Goal: Communication & Community: Share content

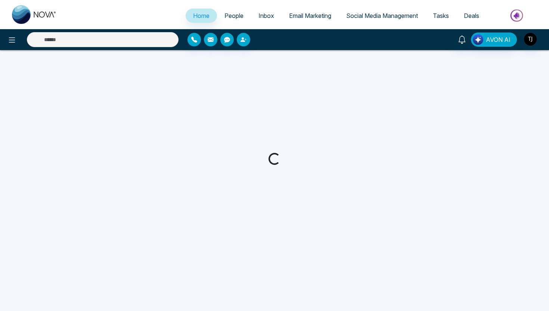
select select "*"
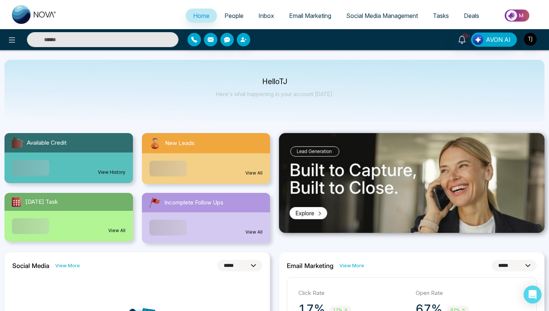
click at [382, 10] on link "Social Media Management" at bounding box center [382, 16] width 87 height 14
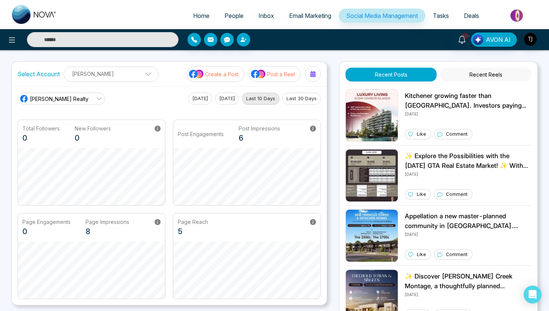
click at [222, 78] on button "Create a Post" at bounding box center [216, 74] width 58 height 16
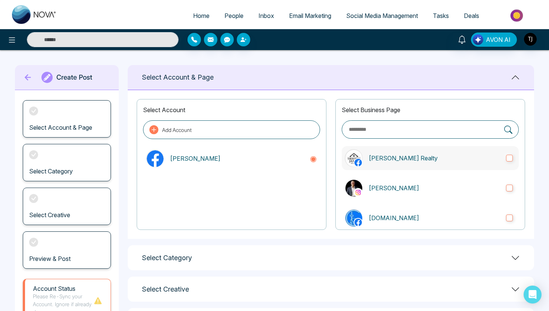
click at [397, 158] on p "[PERSON_NAME] Realty" at bounding box center [435, 158] width 132 height 9
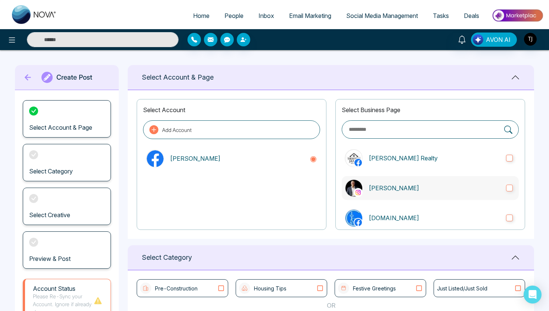
click at [392, 185] on p "Triston James" at bounding box center [435, 187] width 132 height 9
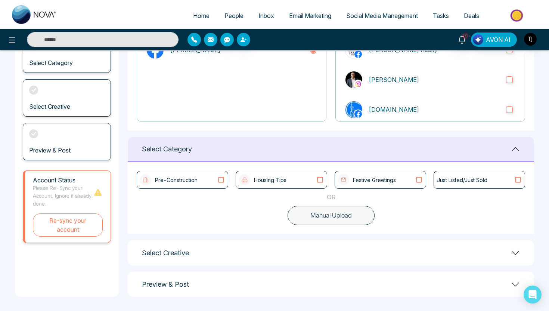
click at [306, 177] on div "Housing Tips" at bounding box center [281, 179] width 85 height 11
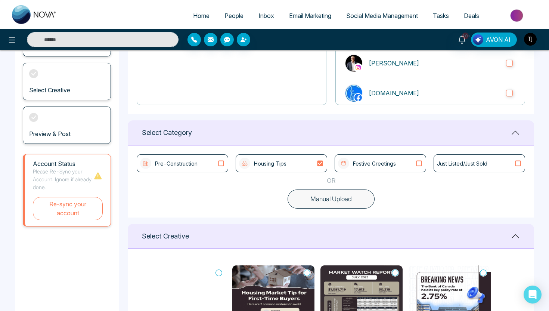
scroll to position [57, 0]
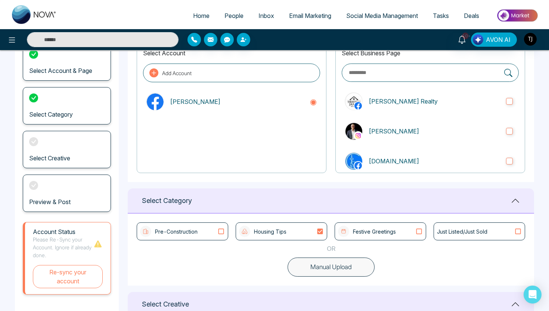
click at [197, 229] on p "Pre-Construction" at bounding box center [176, 232] width 43 height 8
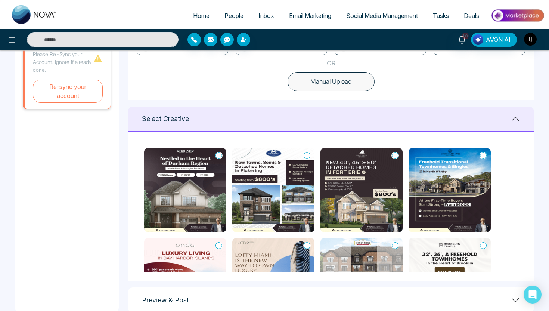
scroll to position [258, 0]
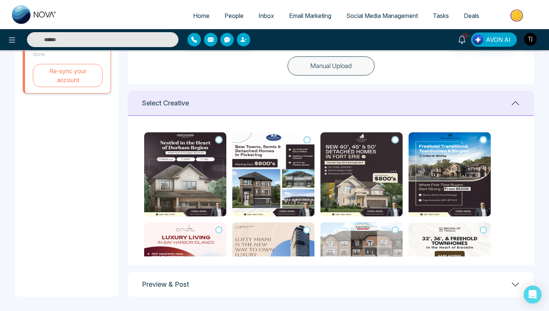
click at [211, 151] on img at bounding box center [185, 174] width 82 height 84
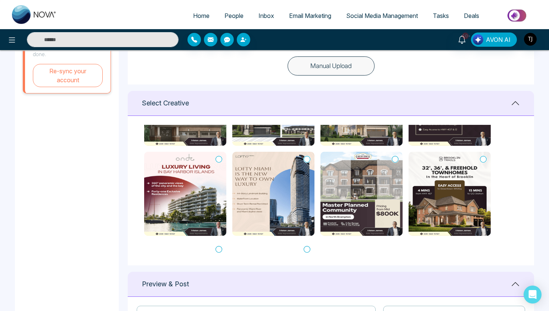
scroll to position [71, 0]
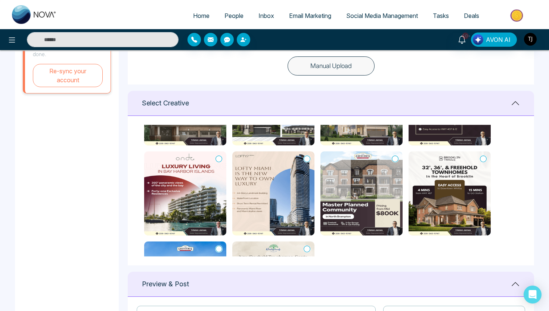
click at [306, 160] on icon at bounding box center [307, 158] width 7 height 7
type textarea "**********"
click at [260, 278] on div "Preview & Post" at bounding box center [331, 284] width 407 height 25
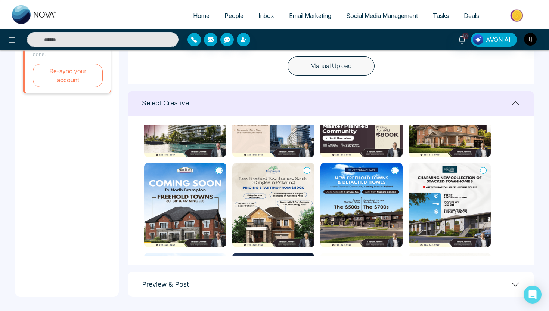
scroll to position [150, 0]
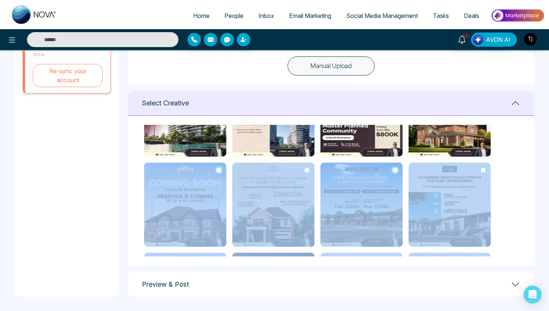
drag, startPoint x: 179, startPoint y: 278, endPoint x: 211, endPoint y: 193, distance: 90.8
click at [211, 193] on div "Select Account & Page Select Account Add Account Triston James Select Business …" at bounding box center [331, 51] width 407 height 489
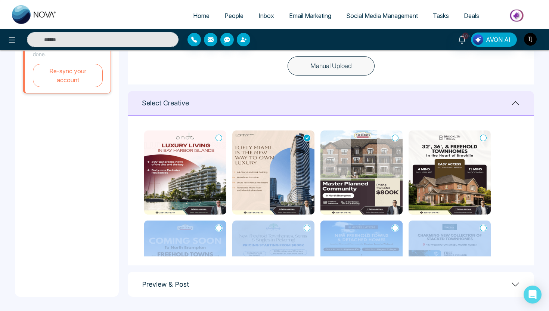
scroll to position [77, 0]
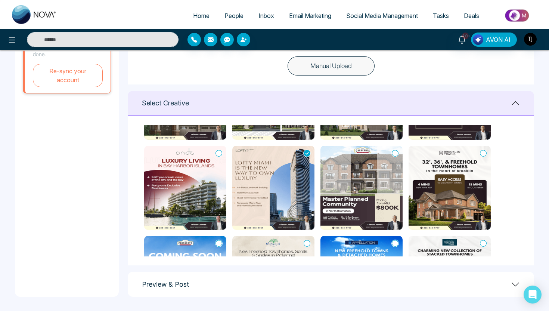
click at [310, 152] on icon at bounding box center [307, 153] width 7 height 7
click at [310, 152] on icon at bounding box center [307, 152] width 7 height 7
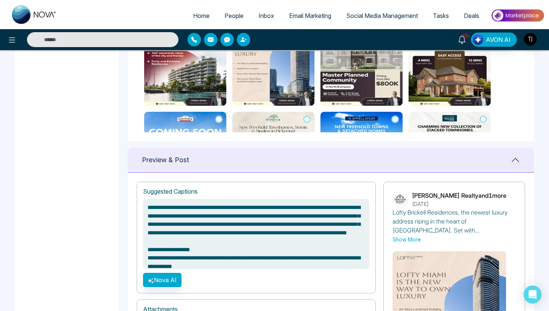
scroll to position [374, 0]
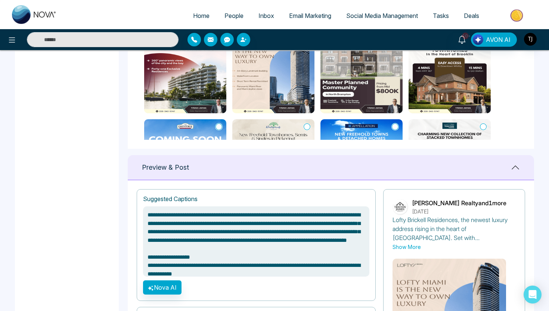
click at [368, 74] on img at bounding box center [362, 71] width 82 height 84
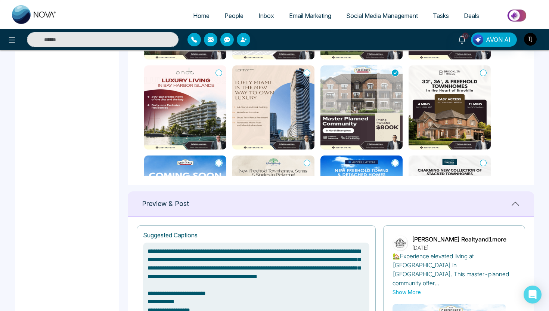
scroll to position [327, 0]
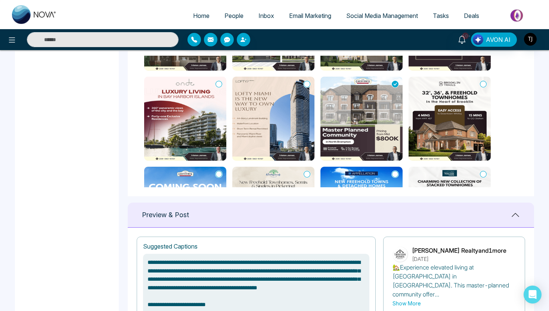
click at [459, 93] on img at bounding box center [450, 119] width 82 height 84
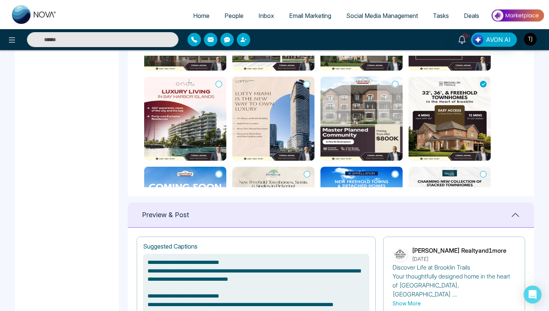
click at [304, 81] on icon at bounding box center [307, 84] width 7 height 7
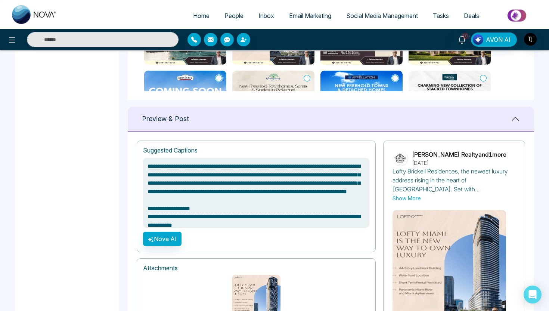
scroll to position [485, 0]
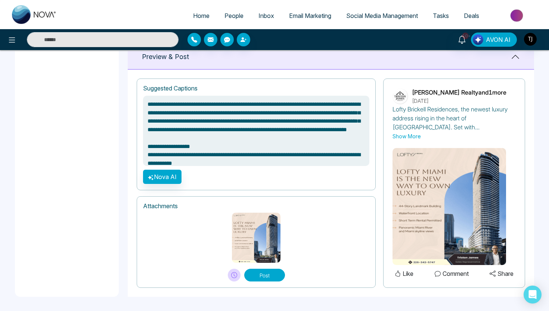
type textarea "**********"
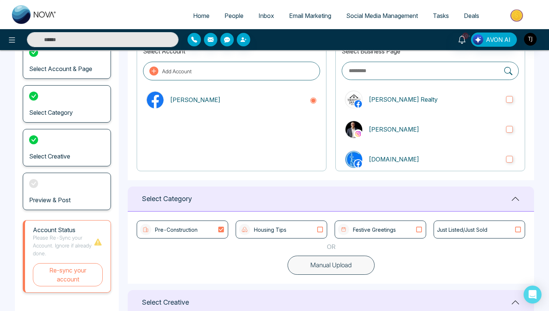
scroll to position [0, 0]
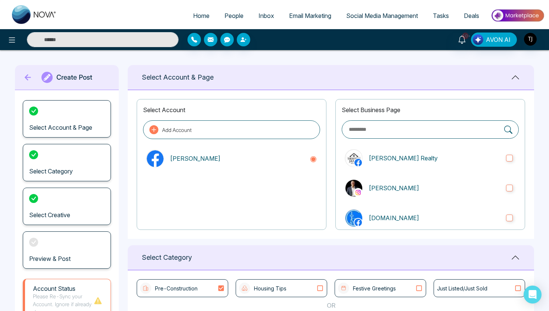
click at [381, 12] on link "Social Media Management" at bounding box center [382, 16] width 87 height 14
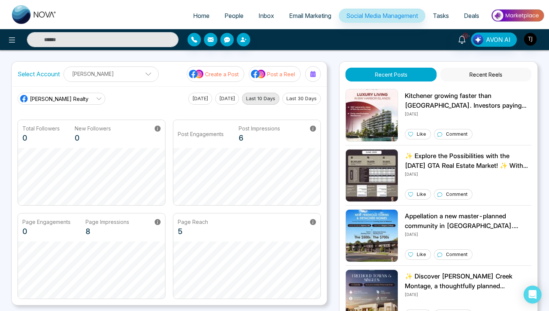
click at [269, 73] on p "Post a Reel" at bounding box center [281, 74] width 28 height 8
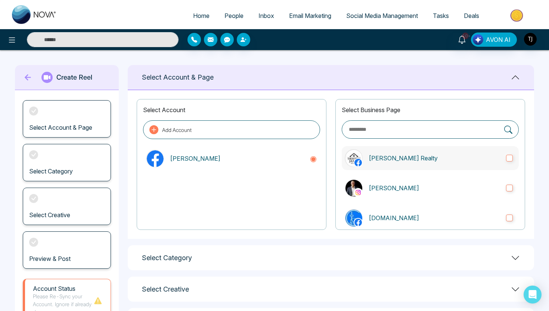
click at [362, 163] on label "[PERSON_NAME] Realty" at bounding box center [430, 158] width 177 height 24
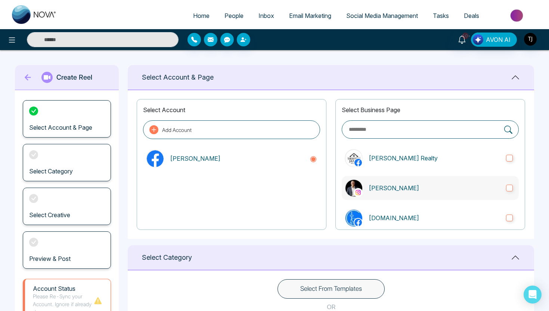
click at [365, 181] on label "Triston James" at bounding box center [430, 188] width 177 height 24
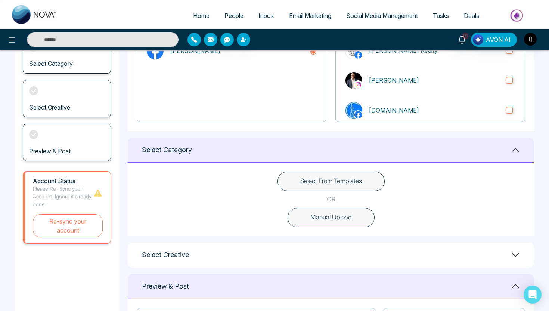
scroll to position [117, 0]
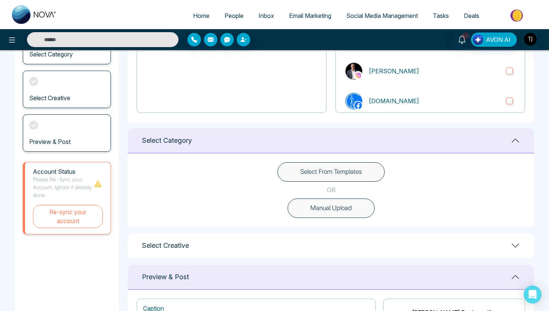
click at [303, 173] on button "Select From Templates" at bounding box center [331, 171] width 107 height 19
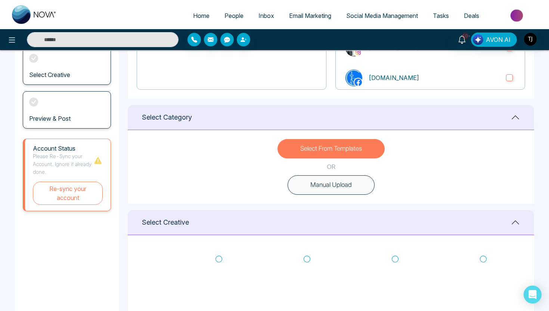
scroll to position [164, 0]
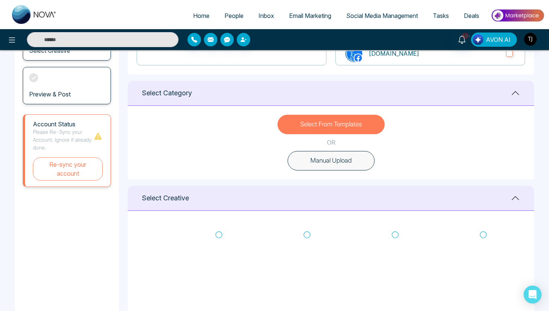
click at [504, 37] on span "AVON AI" at bounding box center [498, 39] width 25 height 9
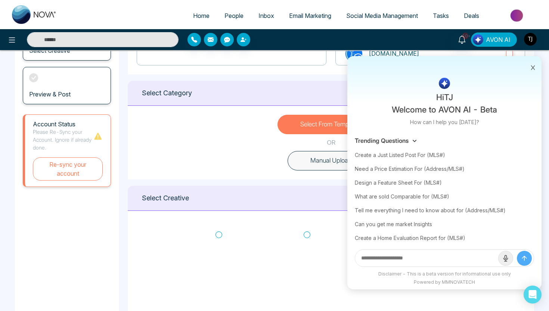
click at [497, 43] on span "AVON AI" at bounding box center [498, 39] width 25 height 9
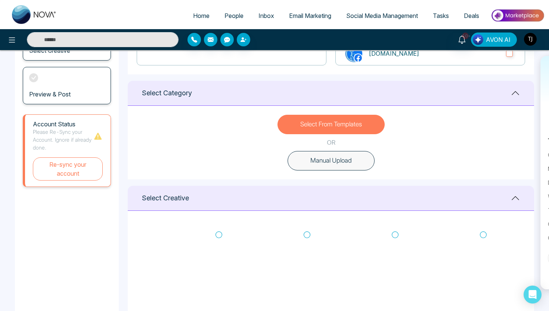
click at [481, 43] on img "button" at bounding box center [478, 39] width 10 height 10
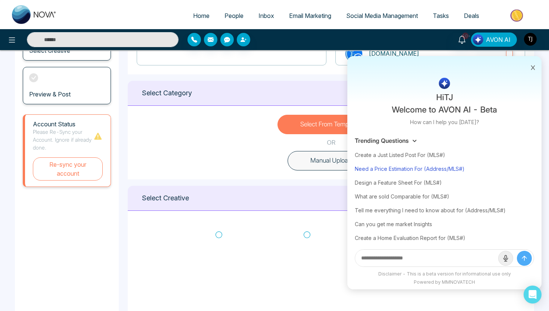
click at [412, 171] on div "Need a Price Estimation For (Address/MLS#)" at bounding box center [444, 169] width 179 height 14
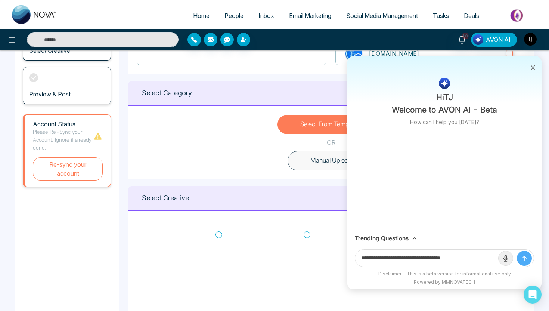
drag, startPoint x: 432, startPoint y: 257, endPoint x: 480, endPoint y: 258, distance: 48.6
click at [480, 259] on input "**********" at bounding box center [426, 258] width 143 height 17
paste input "**********"
type input "**********"
click at [517, 251] on button "submit" at bounding box center [524, 258] width 15 height 15
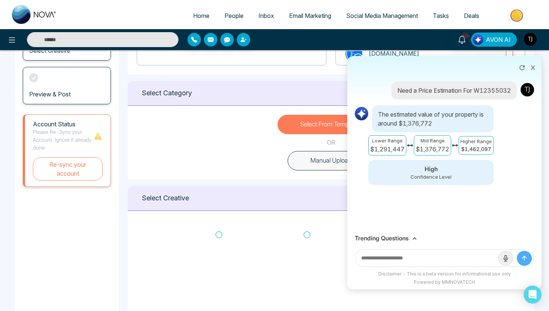
click at [395, 238] on h3 "Trending Questions" at bounding box center [382, 238] width 54 height 7
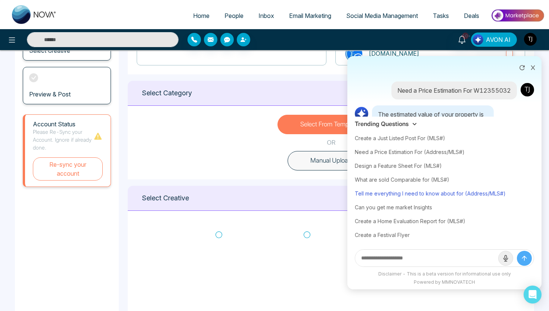
click at [418, 191] on div "Tell me everything I need to know about for (Address/MLS#)" at bounding box center [444, 193] width 179 height 14
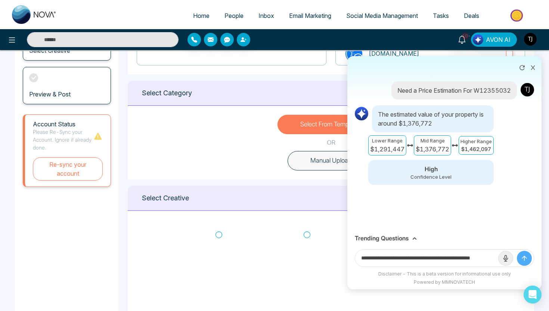
scroll to position [0, 18]
drag, startPoint x: 470, startPoint y: 257, endPoint x: 529, endPoint y: 257, distance: 59.0
click at [528, 257] on form "**********" at bounding box center [444, 258] width 179 height 18
paste input "**********"
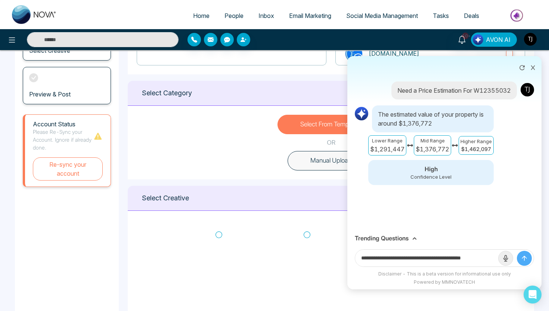
scroll to position [0, 7]
type input "**********"
click at [517, 251] on button "submit" at bounding box center [524, 258] width 15 height 15
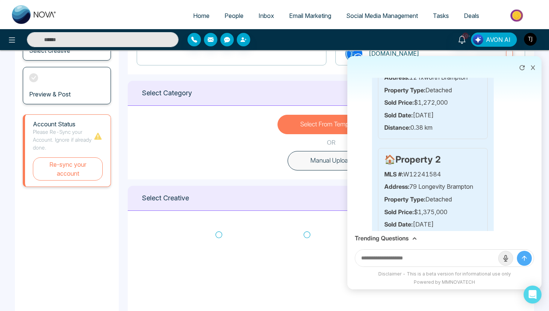
scroll to position [596, 0]
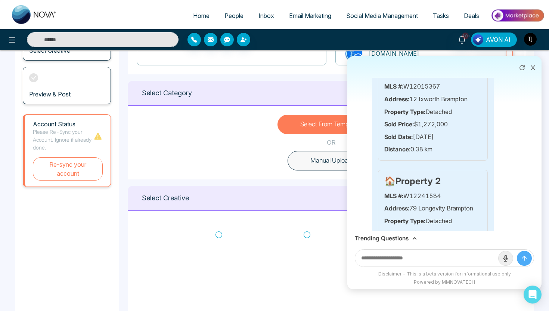
click at [533, 67] on icon at bounding box center [533, 67] width 5 height 5
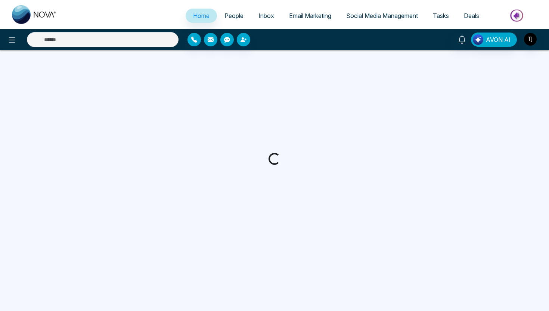
select select "*"
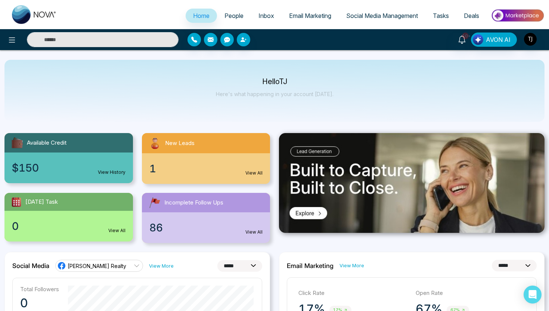
click at [295, 10] on link "Email Marketing" at bounding box center [310, 16] width 57 height 14
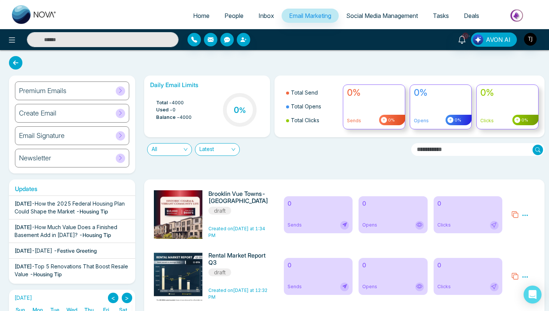
click at [74, 84] on div "Premium Emails" at bounding box center [72, 90] width 114 height 19
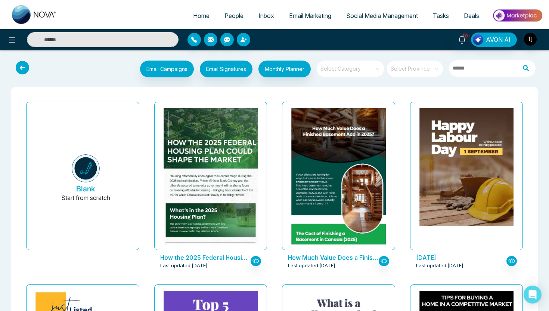
click at [313, 83] on div "Email Campaigns Start from scratch? View my campaigns Email Signatures Monthly …" at bounding box center [274, 70] width 549 height 28
click at [500, 39] on span "AVON AI" at bounding box center [498, 39] width 25 height 9
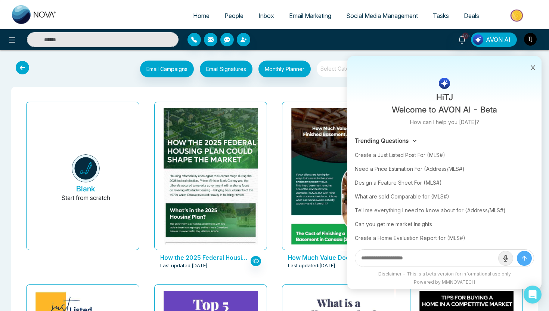
click at [533, 67] on icon at bounding box center [533, 67] width 5 height 5
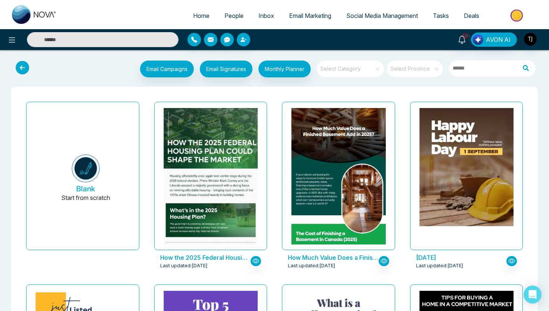
click at [231, 14] on span "People" at bounding box center [234, 15] width 19 height 7
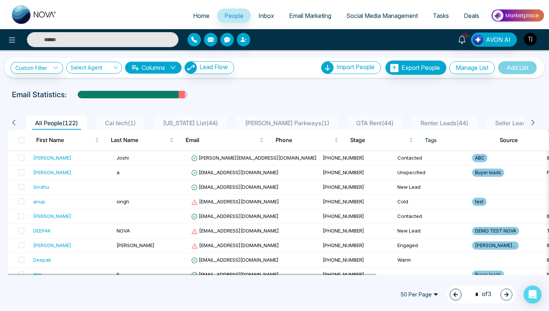
click at [530, 34] on img "button" at bounding box center [530, 39] width 13 height 13
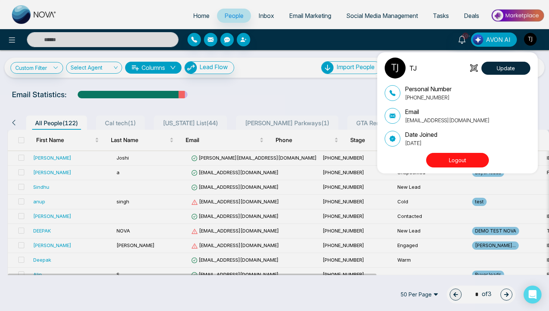
click at [467, 155] on button "Logout" at bounding box center [457, 160] width 63 height 15
